Goal: Book appointment/travel/reservation

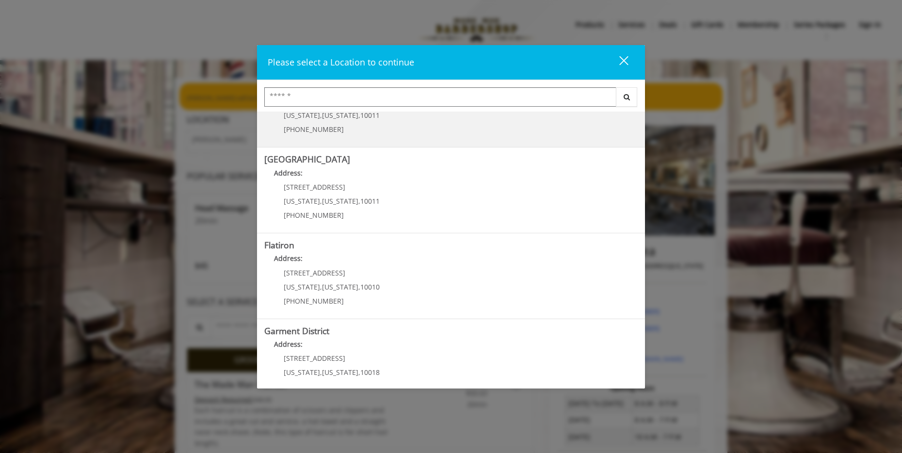
scroll to position [156, 0]
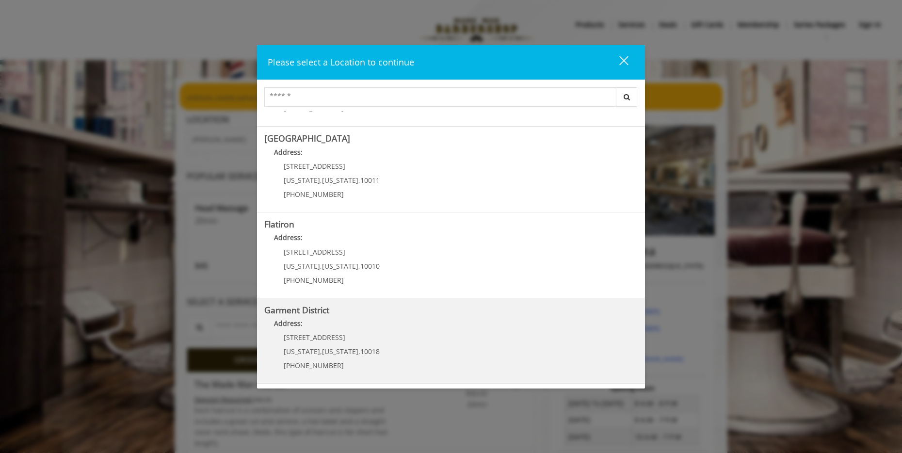
click at [425, 334] on District "Garment District Address: [STREET_ADDRESS][US_STATE][US_STATE] (212) 997-4247" at bounding box center [451, 341] width 374 height 71
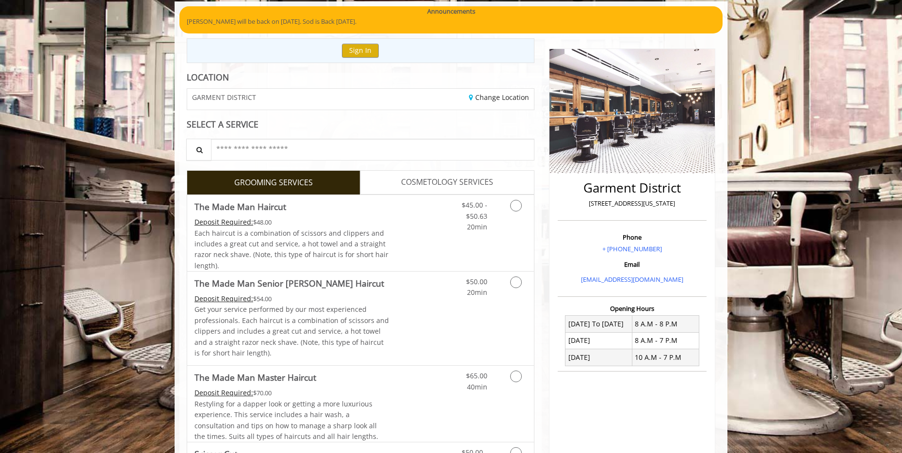
scroll to position [146, 0]
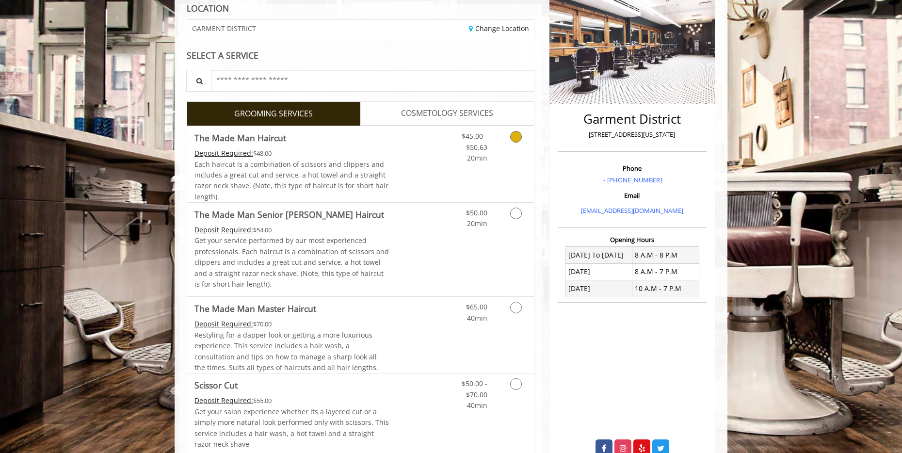
click at [317, 159] on div "Each haircut is a combination of scissors and clippers and includes a great cut…" at bounding box center [292, 181] width 195 height 44
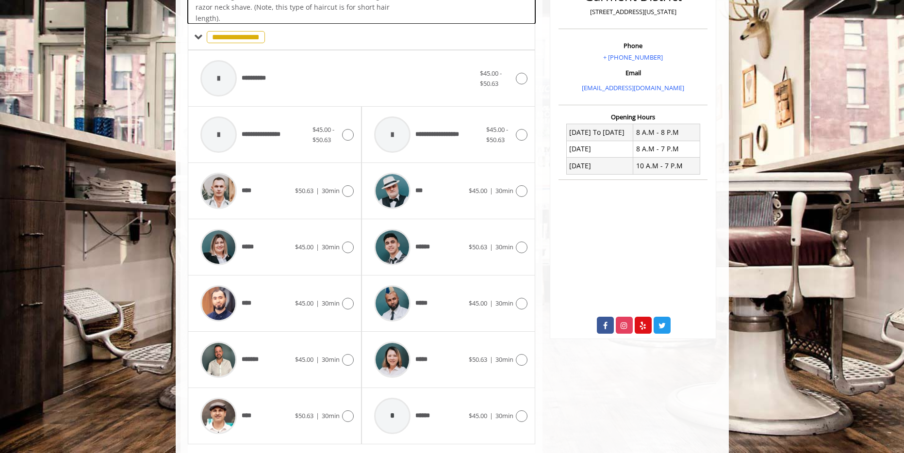
scroll to position [292, 0]
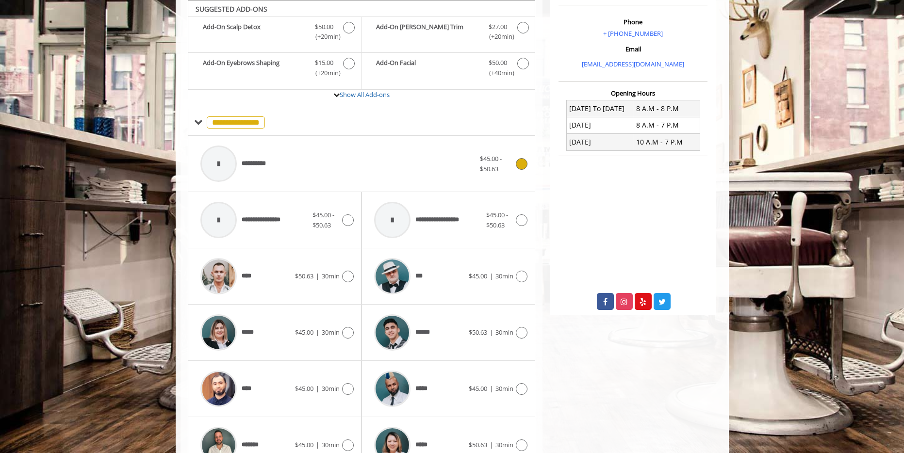
click at [315, 172] on div "**********" at bounding box center [338, 164] width 284 height 46
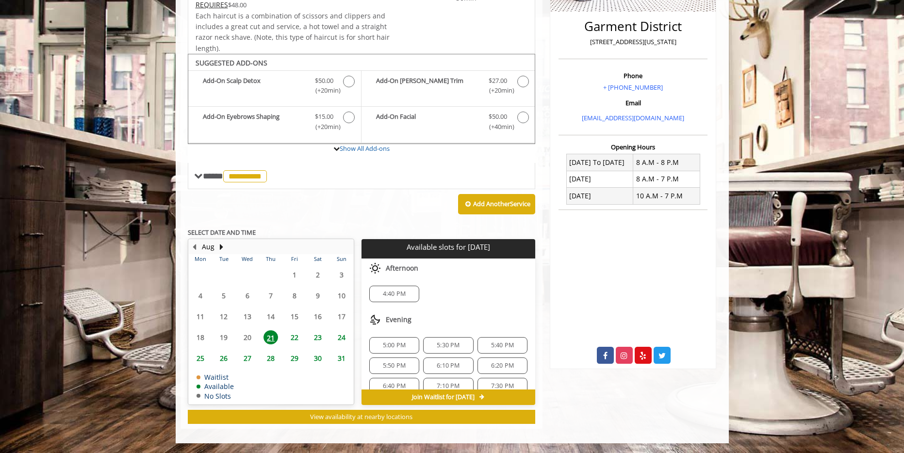
scroll to position [13, 0]
